Goal: Task Accomplishment & Management: Manage account settings

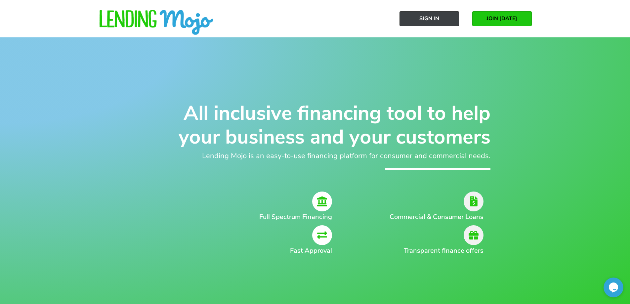
click at [436, 18] on span "Sign In" at bounding box center [429, 19] width 20 height 6
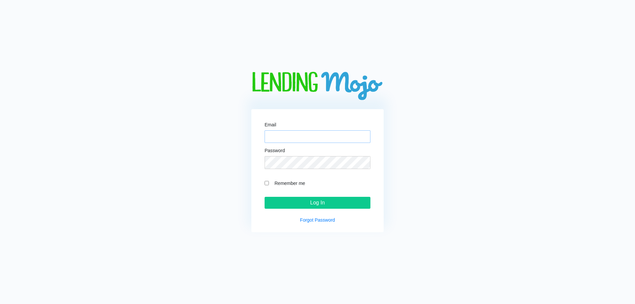
click at [359, 130] on input "Email" at bounding box center [317, 136] width 106 height 13
type input "[PERSON_NAME][EMAIL_ADDRESS][DOMAIN_NAME]"
click at [264, 181] on input "Remember me" at bounding box center [266, 183] width 4 height 4
checkbox input "true"
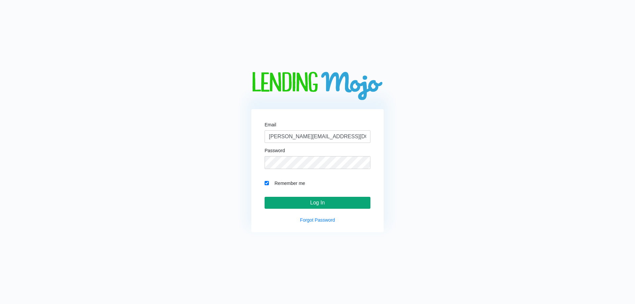
click at [332, 202] on input "Log In" at bounding box center [317, 203] width 106 height 12
